Goal: Task Accomplishment & Management: Use online tool/utility

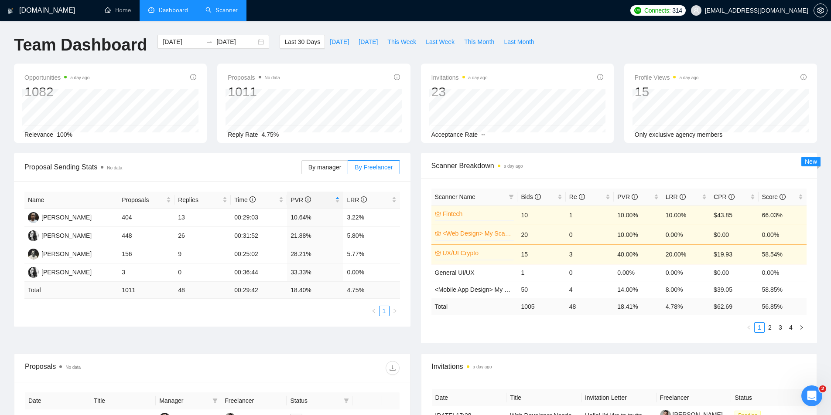
click at [205, 13] on link "Scanner" at bounding box center [221, 10] width 32 height 7
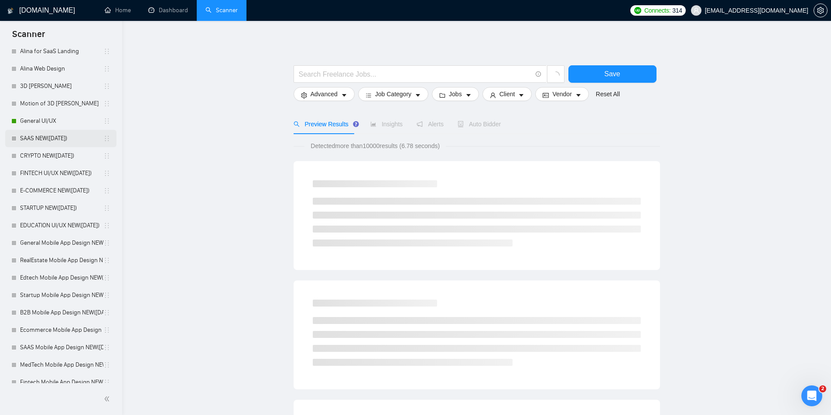
scroll to position [350, 0]
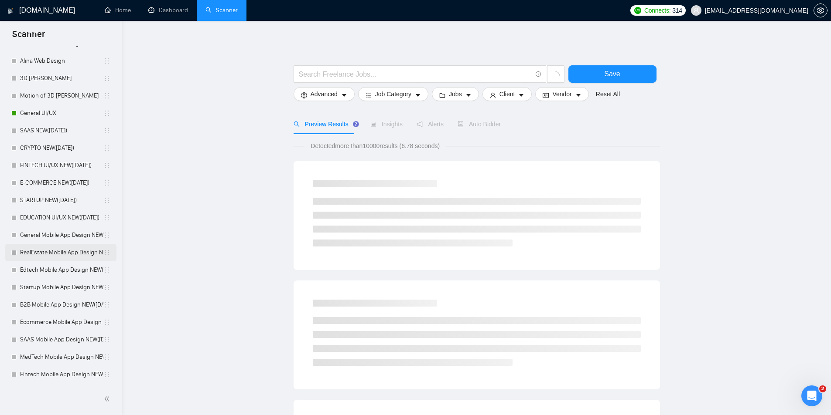
click at [69, 253] on link "RealEstate Mobile App Design NEW([DATE])" at bounding box center [61, 252] width 83 height 17
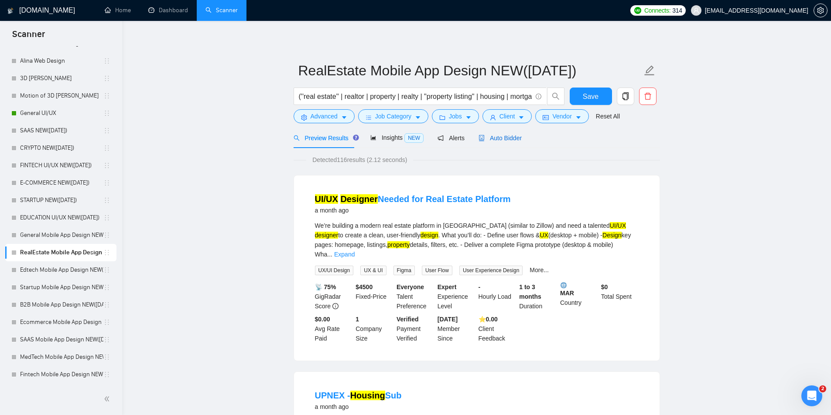
click at [496, 141] on span "Auto Bidder" at bounding box center [499, 138] width 43 height 7
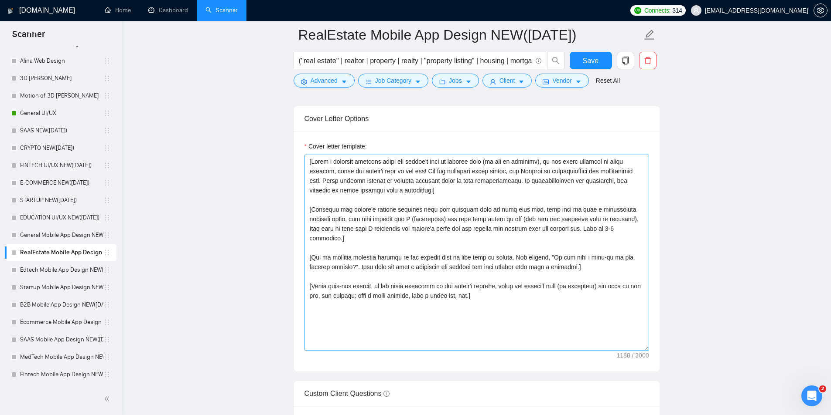
scroll to position [916, 0]
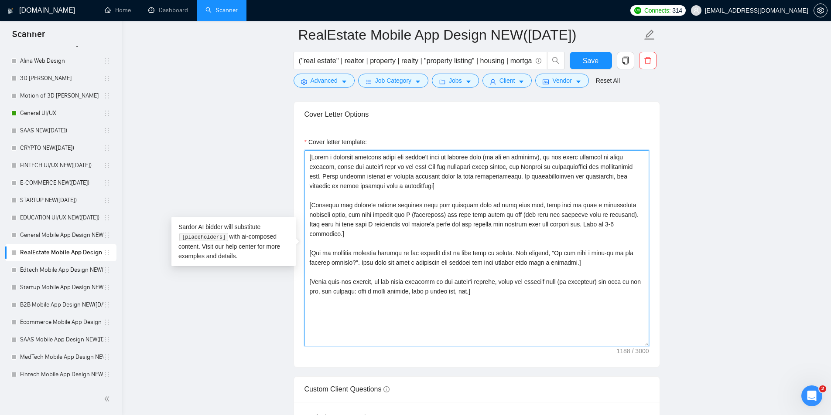
drag, startPoint x: 317, startPoint y: 173, endPoint x: 289, endPoint y: 132, distance: 49.1
click at [289, 132] on main "RealEstate Mobile App Design NEW([DATE]) (''real estate'' | realtor | property …" at bounding box center [476, 279] width 681 height 2320
click at [255, 158] on main "RealEstate Mobile App Design NEW([DATE]) (''real estate'' | realtor | property …" at bounding box center [476, 279] width 681 height 2320
drag, startPoint x: 351, startPoint y: 232, endPoint x: 268, endPoint y: 146, distance: 119.3
click at [273, 133] on main "RealEstate Mobile App Design NEW([DATE]) (''real estate'' | realtor | property …" at bounding box center [476, 279] width 681 height 2320
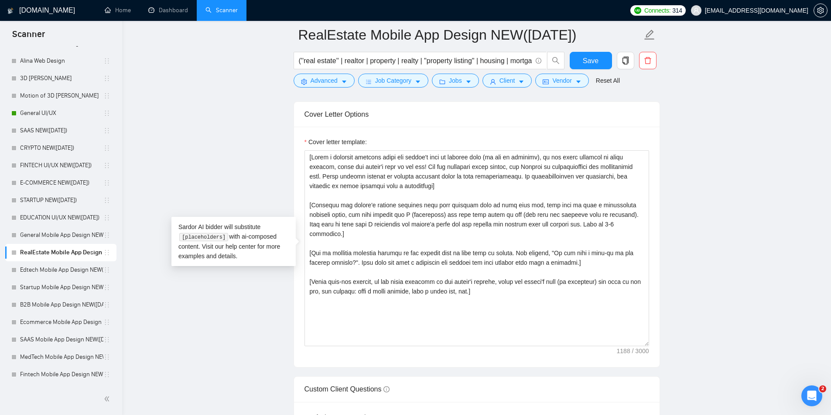
click at [262, 167] on main "RealEstate Mobile App Design NEW([DATE]) (''real estate'' | realtor | property …" at bounding box center [476, 279] width 681 height 2320
drag, startPoint x: 326, startPoint y: 231, endPoint x: 269, endPoint y: 119, distance: 125.4
click at [267, 106] on main "RealEstate Mobile App Design NEW([DATE]) (''real estate'' | realtor | property …" at bounding box center [476, 279] width 681 height 2320
click at [271, 167] on main "RealEstate Mobile App Design NEW([DATE]) (''real estate'' | realtor | property …" at bounding box center [476, 279] width 681 height 2320
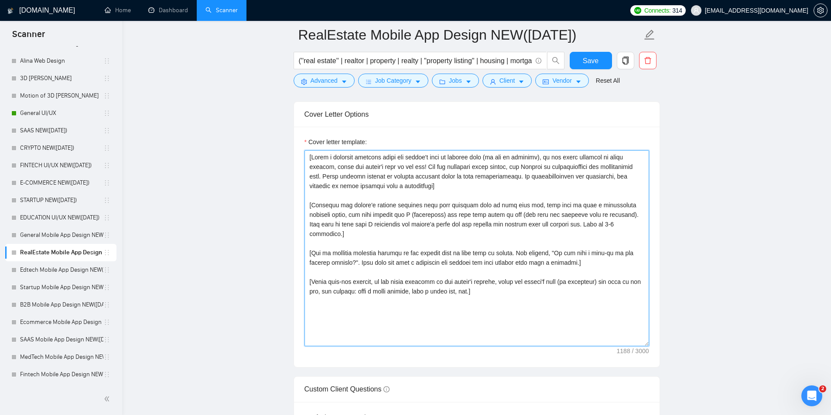
click at [317, 205] on textarea "Cover letter template:" at bounding box center [476, 248] width 344 height 196
drag, startPoint x: 318, startPoint y: 228, endPoint x: 249, endPoint y: 126, distance: 123.1
click at [249, 126] on main "RealEstate Mobile App Design NEW([DATE]) (''real estate'' | realtor | property …" at bounding box center [476, 279] width 681 height 2320
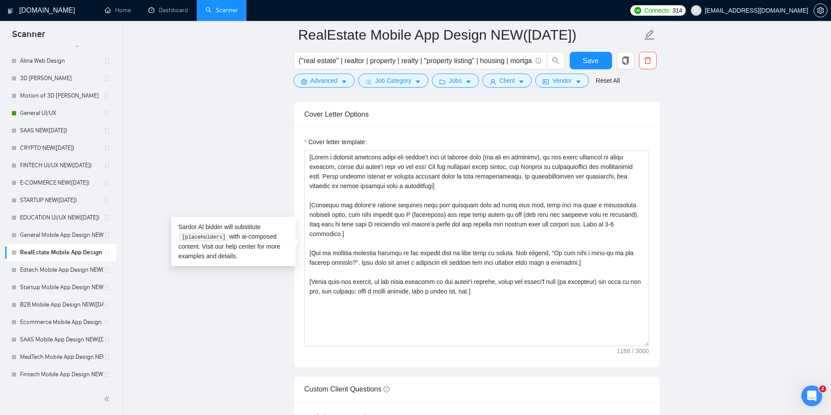
click at [249, 151] on main "RealEstate Mobile App Design NEW([DATE]) (''real estate'' | realtor | property …" at bounding box center [476, 279] width 681 height 2320
